Goal: Transaction & Acquisition: Obtain resource

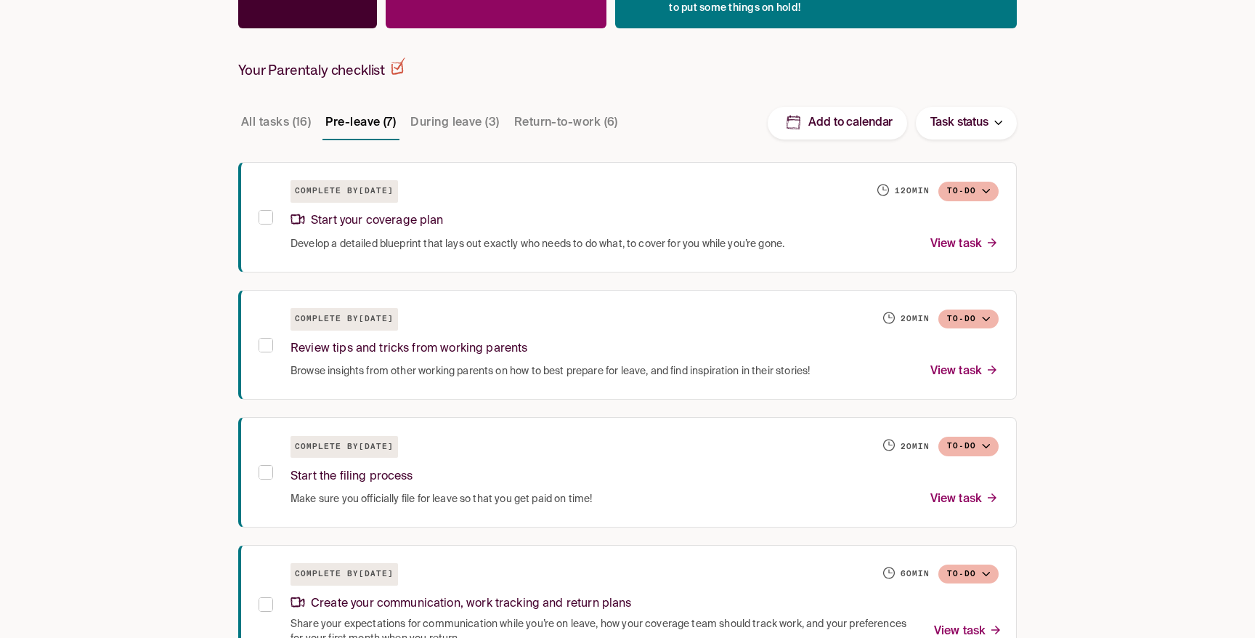
scroll to position [267, 0]
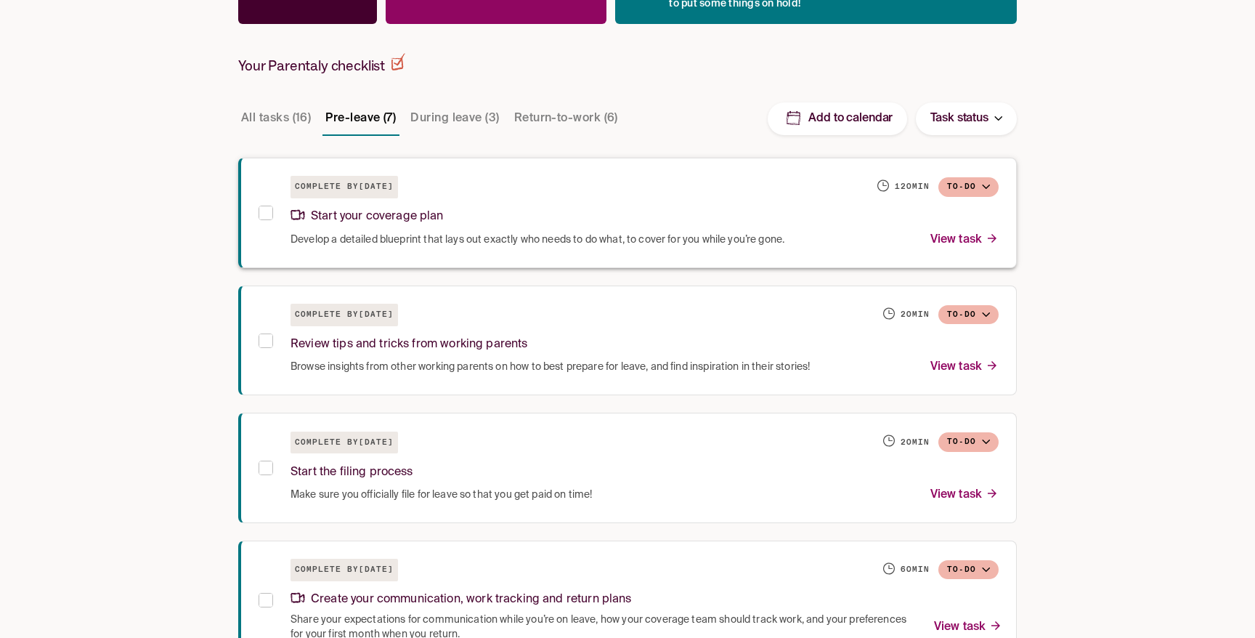
click at [415, 219] on p "Start your coverage plan" at bounding box center [366, 217] width 153 height 20
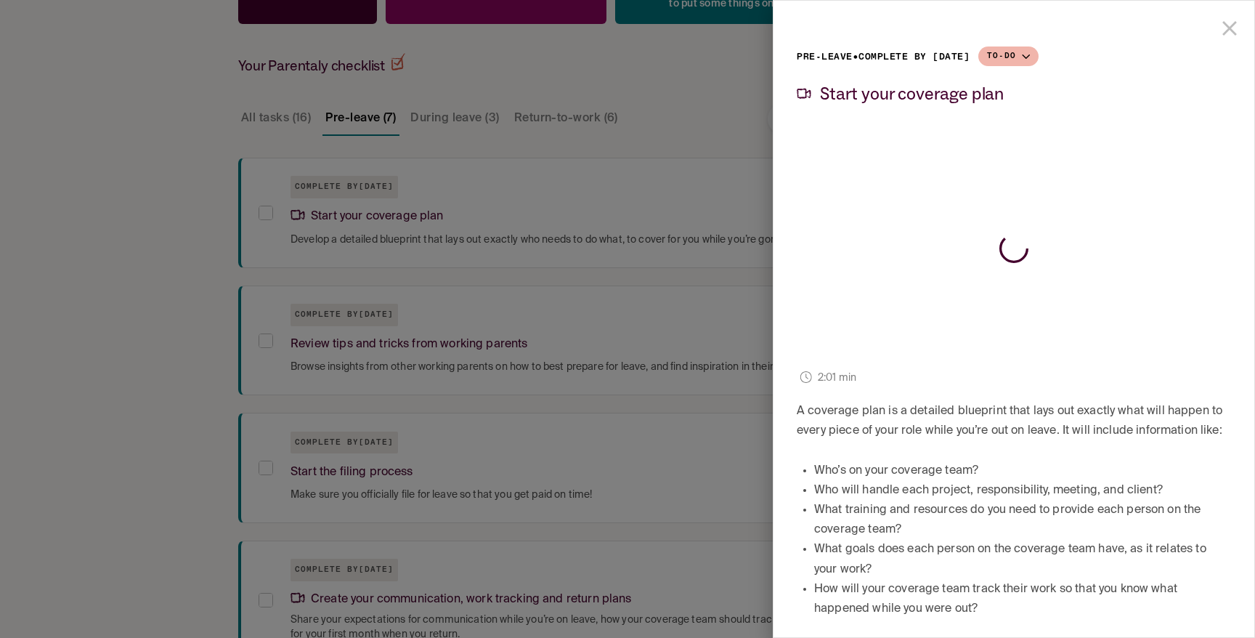
click at [122, 375] on div at bounding box center [627, 319] width 1255 height 638
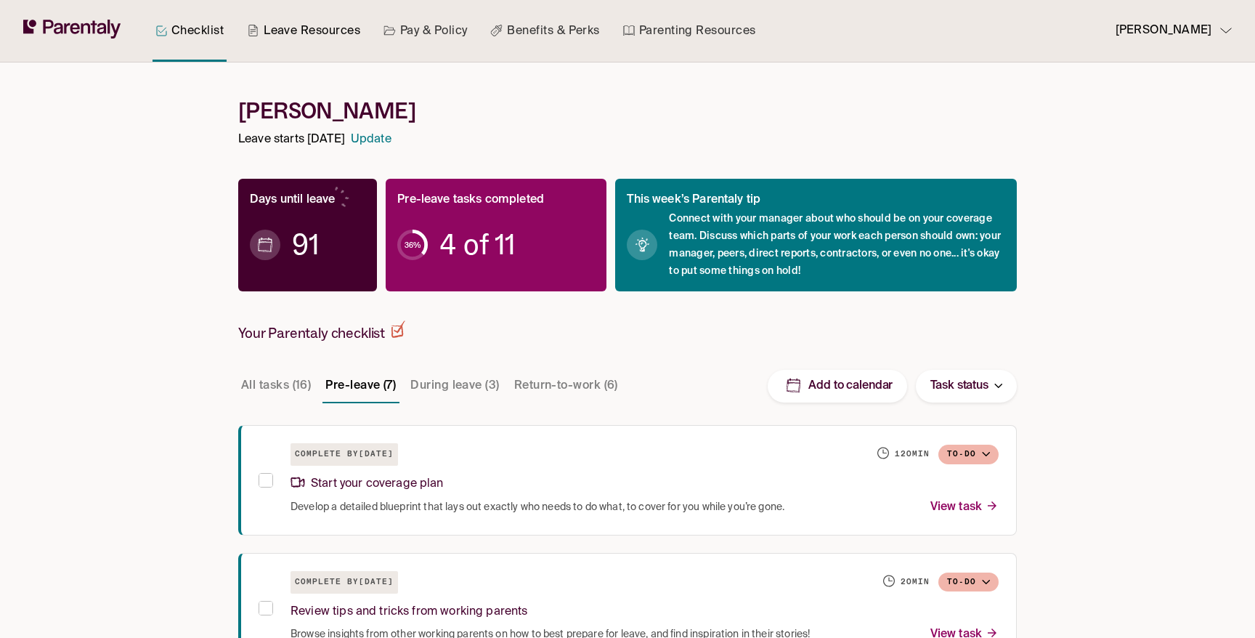
click at [292, 30] on link "Leave Resources" at bounding box center [303, 31] width 119 height 62
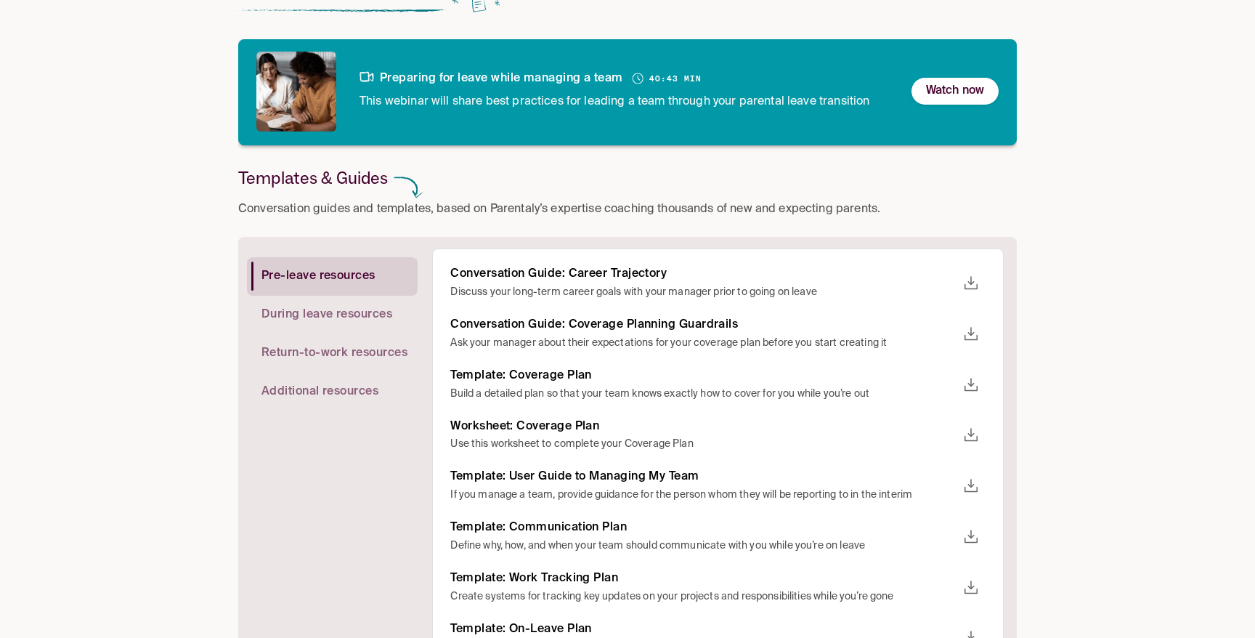
scroll to position [181, 0]
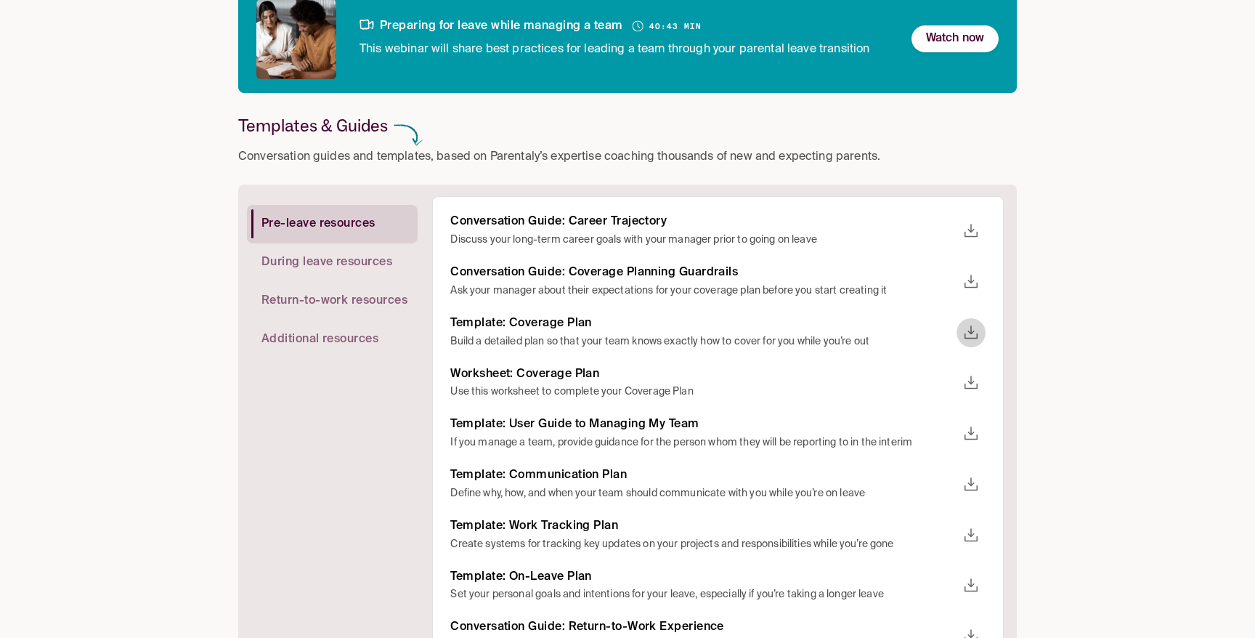
click at [970, 335] on icon "download" at bounding box center [970, 332] width 17 height 17
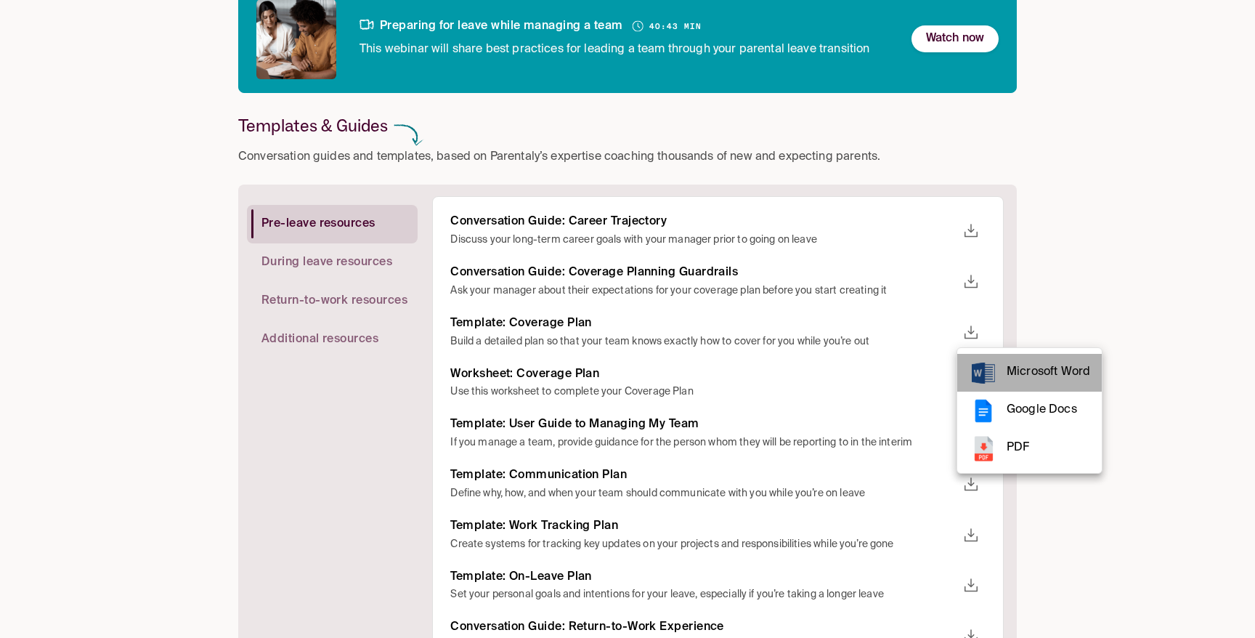
click at [1007, 373] on span "Microsoft Word" at bounding box center [1049, 372] width 84 height 20
click at [1085, 301] on div at bounding box center [627, 319] width 1255 height 638
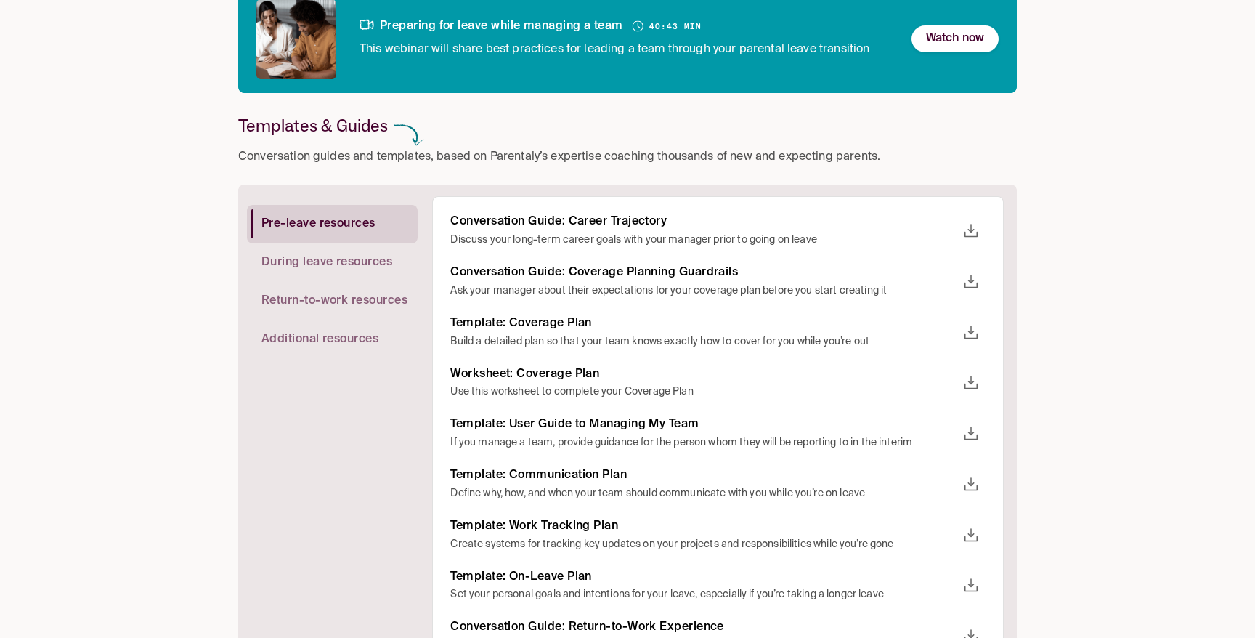
click at [970, 384] on icon "download" at bounding box center [970, 382] width 17 height 17
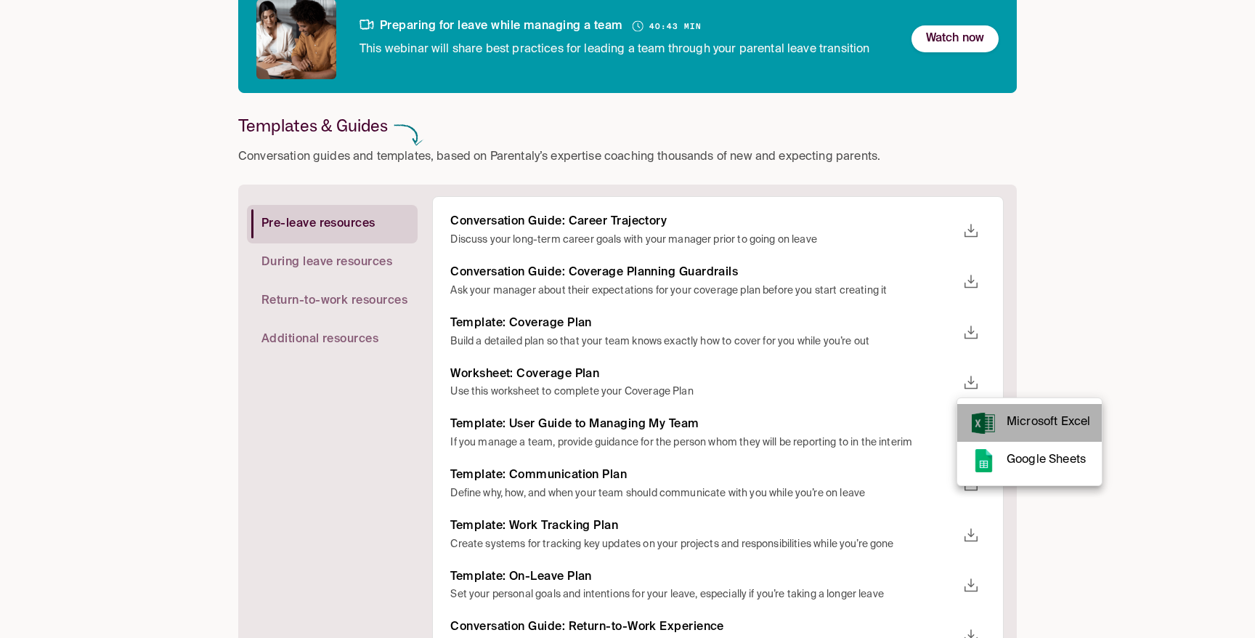
click at [991, 431] on rect at bounding box center [983, 422] width 23 height 21
click at [1115, 269] on div at bounding box center [627, 319] width 1255 height 638
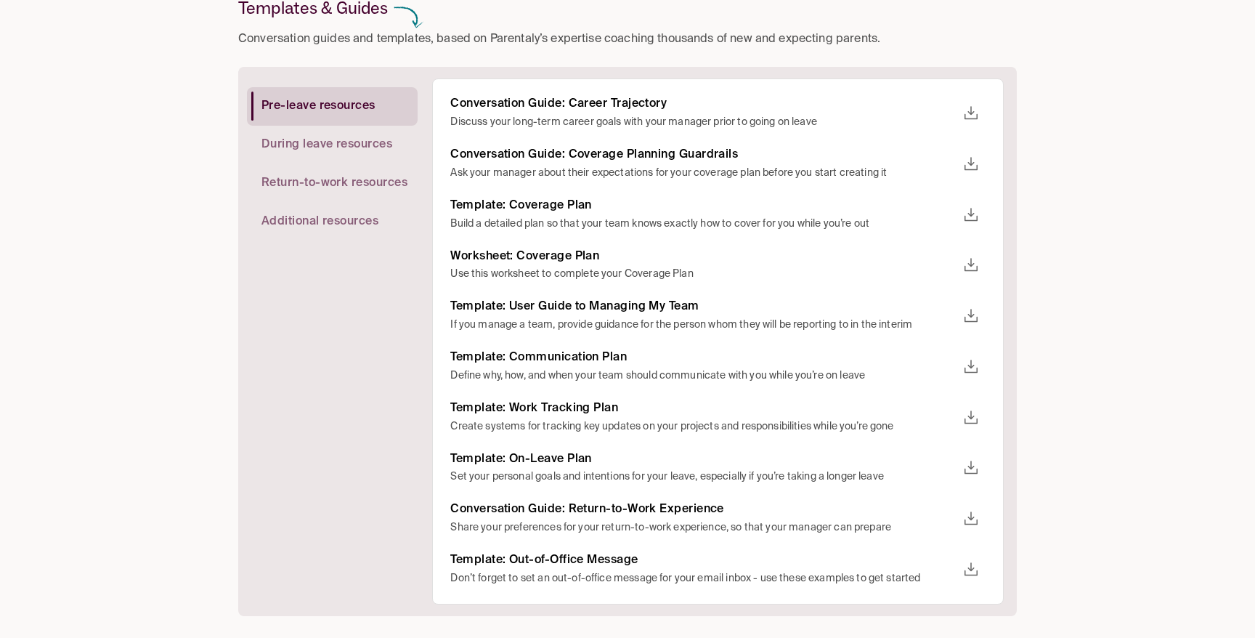
scroll to position [306, 0]
